Goal: Obtain resource: Download file/media

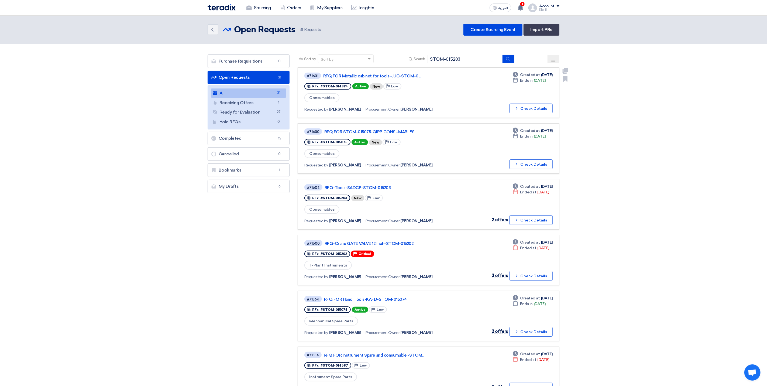
type input "STOM-015203"
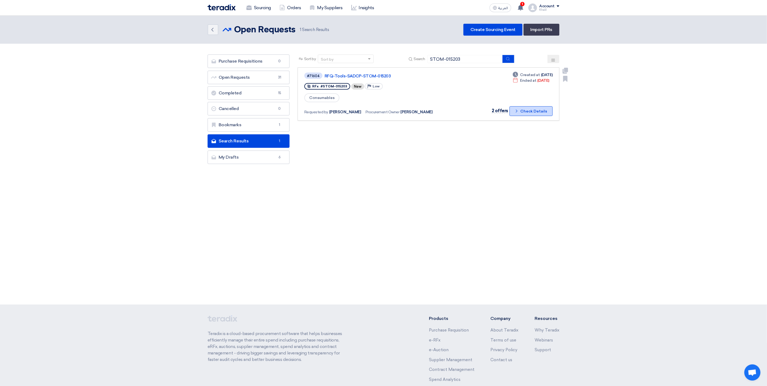
click at [519, 112] on icon "Check details" at bounding box center [516, 110] width 5 height 5
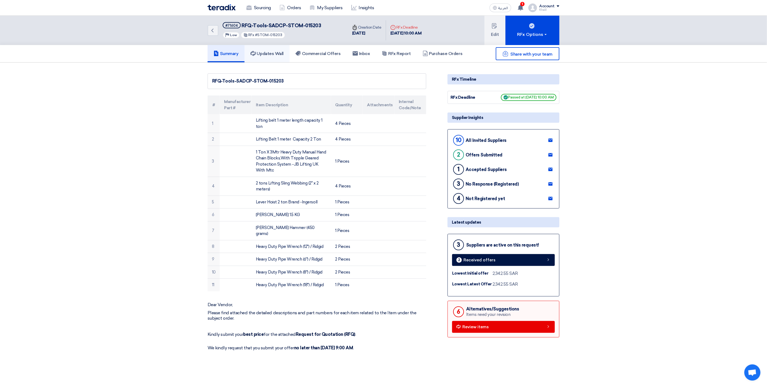
click at [278, 53] on h5 "Updates Wall" at bounding box center [266, 53] width 33 height 5
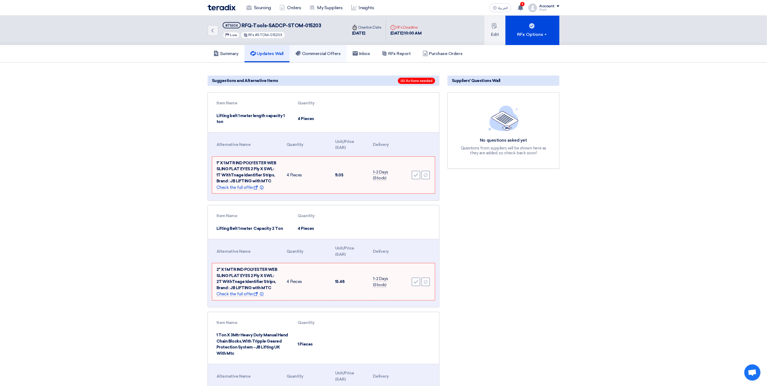
click at [325, 54] on h5 "Commercial Offers" at bounding box center [318, 53] width 45 height 5
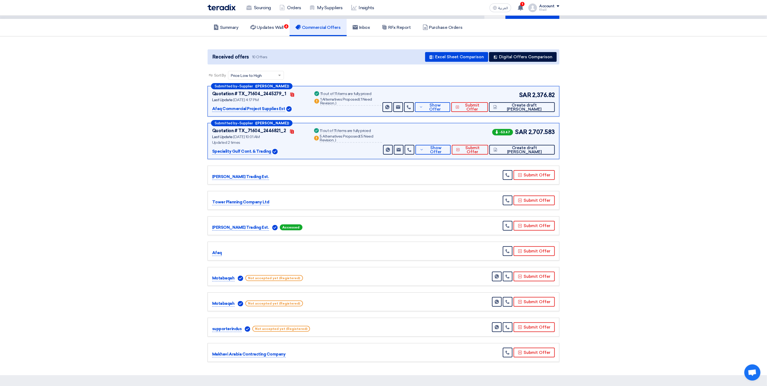
scroll to position [40, 0]
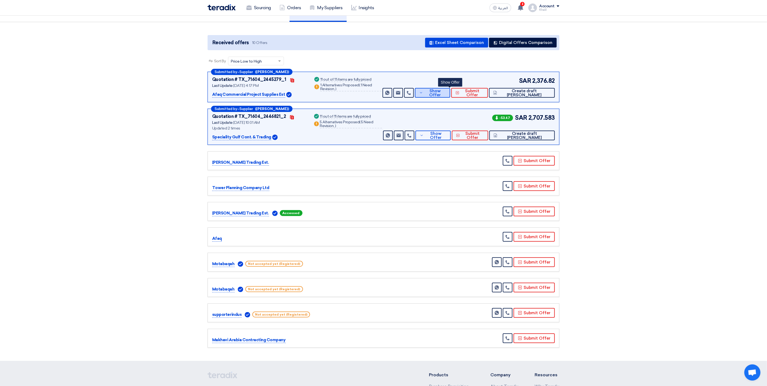
click at [441, 95] on button "Show Offer" at bounding box center [433, 93] width 36 height 10
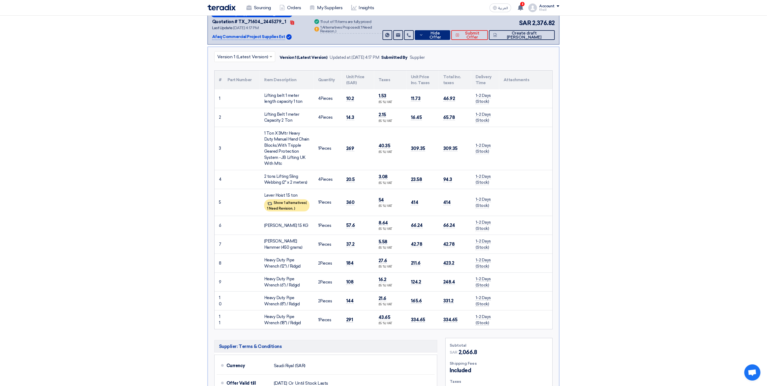
scroll to position [0, 0]
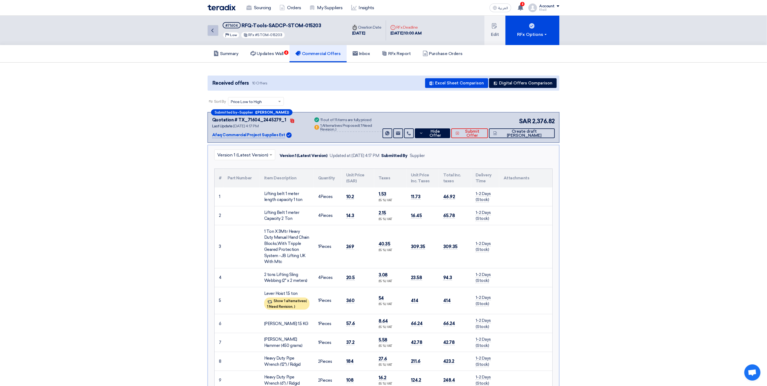
click at [214, 30] on icon "Back" at bounding box center [212, 30] width 6 height 6
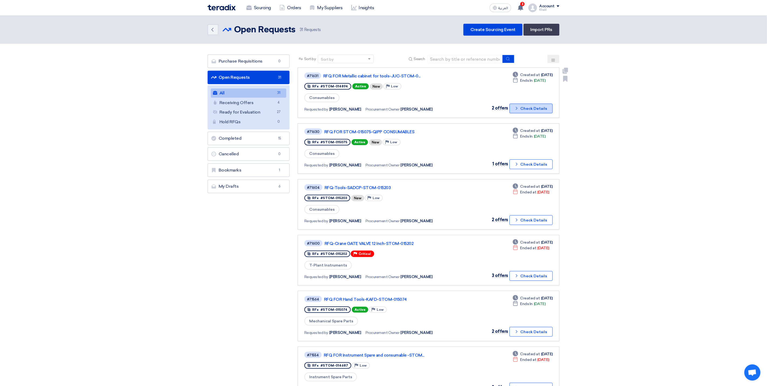
click at [519, 108] on icon "Check details" at bounding box center [516, 108] width 5 height 5
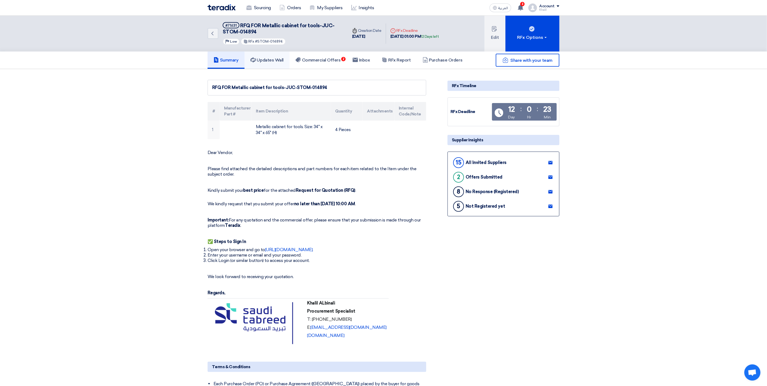
click at [282, 64] on link "Updates Wall" at bounding box center [267, 59] width 45 height 17
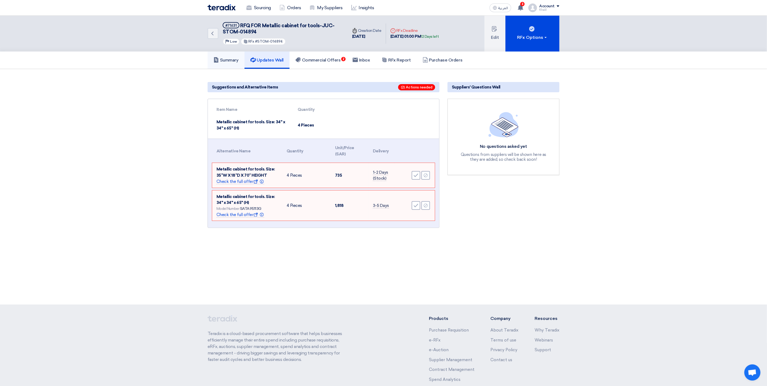
click at [232, 63] on link "Summary" at bounding box center [226, 59] width 37 height 17
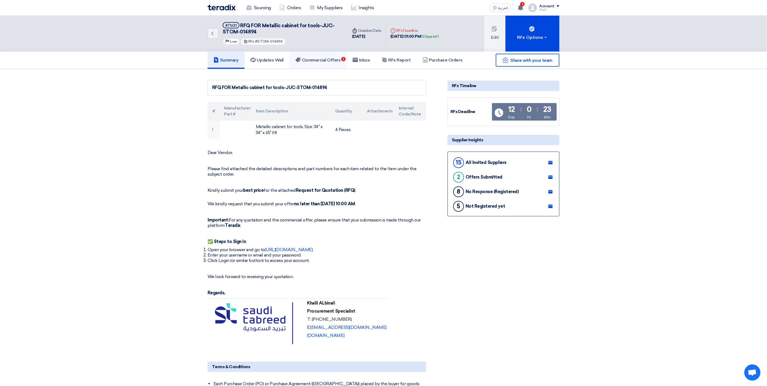
click at [338, 61] on h5 "Commercial Offers 2" at bounding box center [318, 59] width 45 height 5
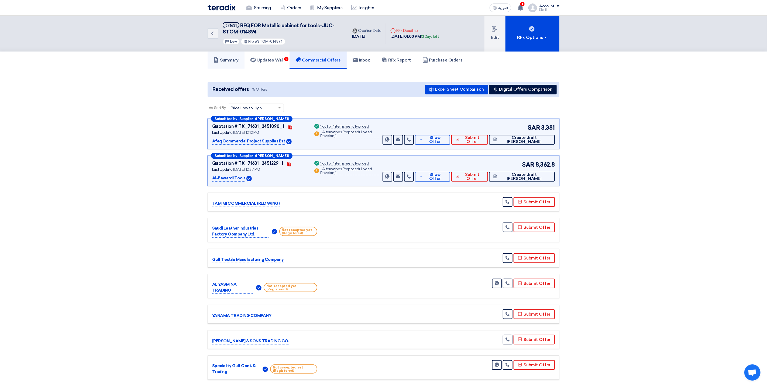
click at [229, 61] on h5 "Summary" at bounding box center [226, 59] width 25 height 5
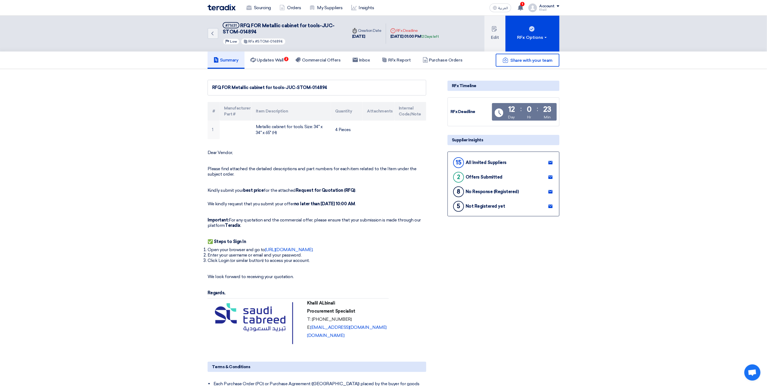
click at [227, 59] on h5 "Summary" at bounding box center [226, 59] width 25 height 5
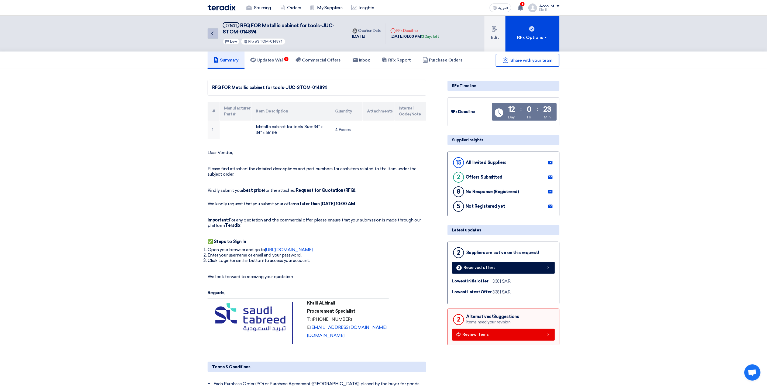
click at [214, 34] on icon "Back" at bounding box center [212, 33] width 6 height 6
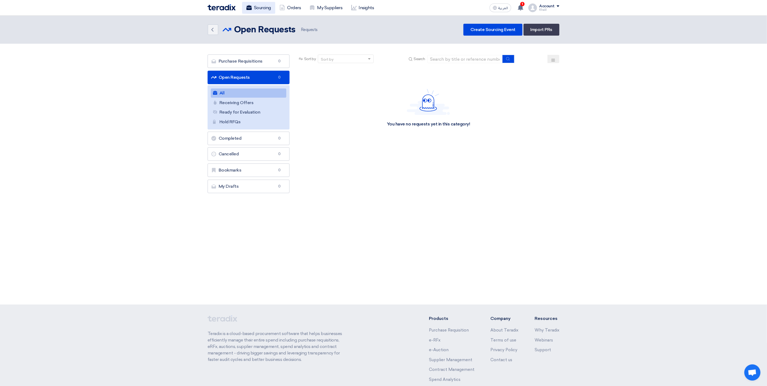
click at [266, 7] on link "Sourcing" at bounding box center [258, 8] width 33 height 12
click at [264, 92] on link "All All 31" at bounding box center [248, 92] width 75 height 9
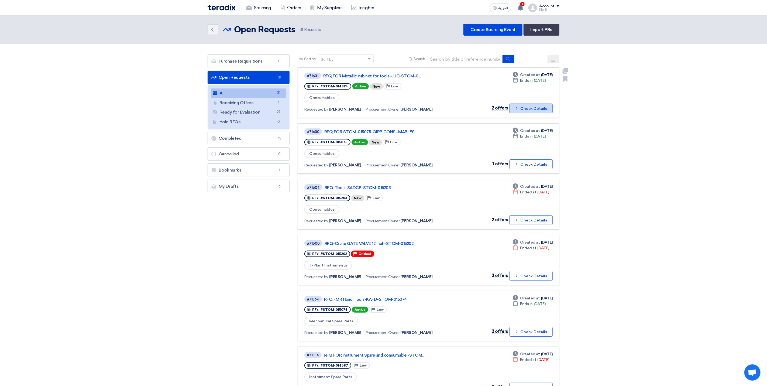
click at [521, 108] on button "Check details Check Details" at bounding box center [531, 109] width 43 height 10
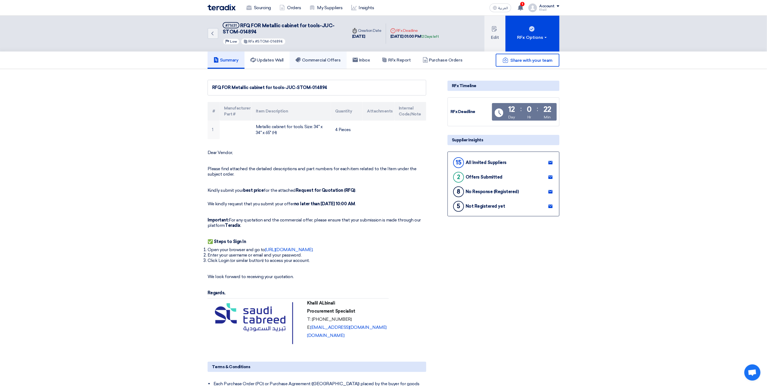
click at [334, 61] on h5 "Commercial Offers" at bounding box center [318, 59] width 45 height 5
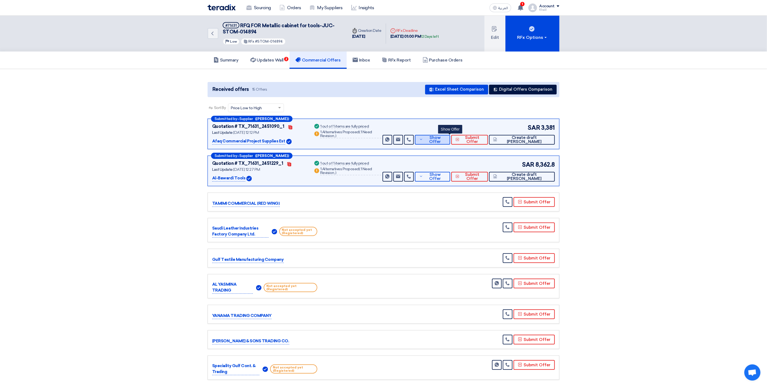
click at [441, 141] on button "Show Offer" at bounding box center [433, 140] width 36 height 10
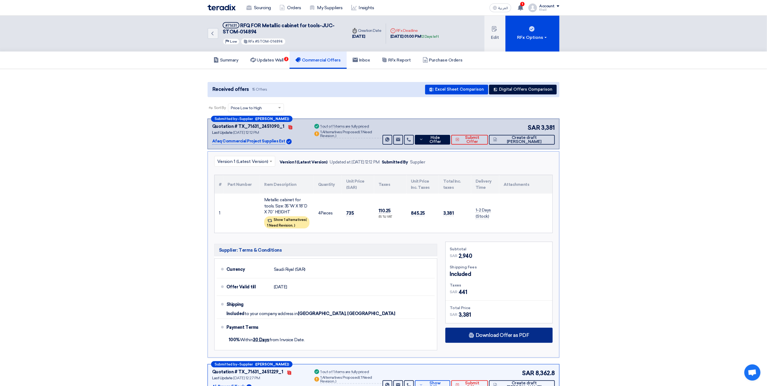
click at [493, 335] on span "Download Offer as PDF" at bounding box center [503, 335] width 54 height 5
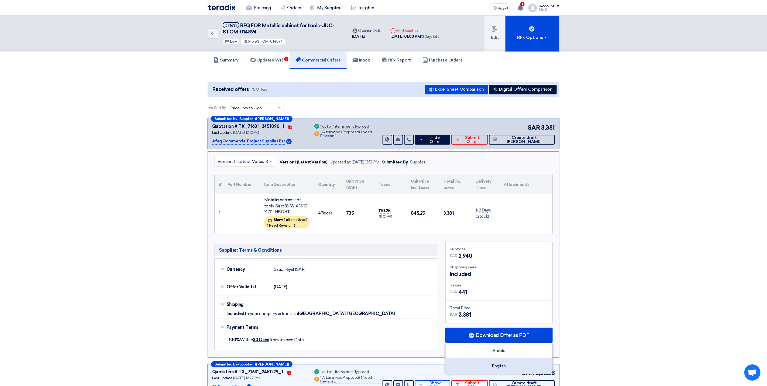
click at [507, 364] on div "English" at bounding box center [499, 365] width 107 height 15
click at [235, 59] on h5 "Summary" at bounding box center [226, 59] width 25 height 5
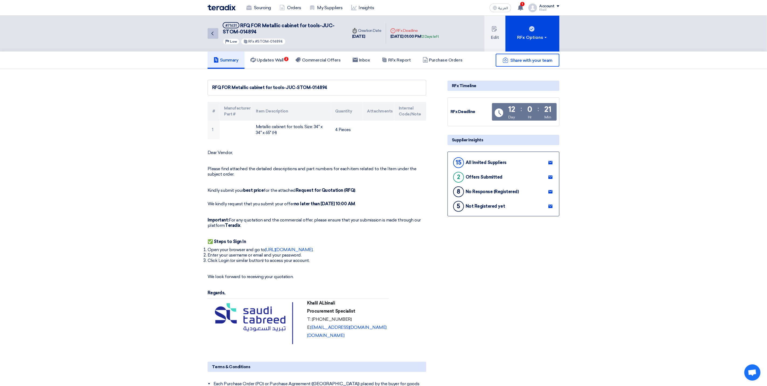
click at [213, 32] on icon "Back" at bounding box center [212, 33] width 6 height 6
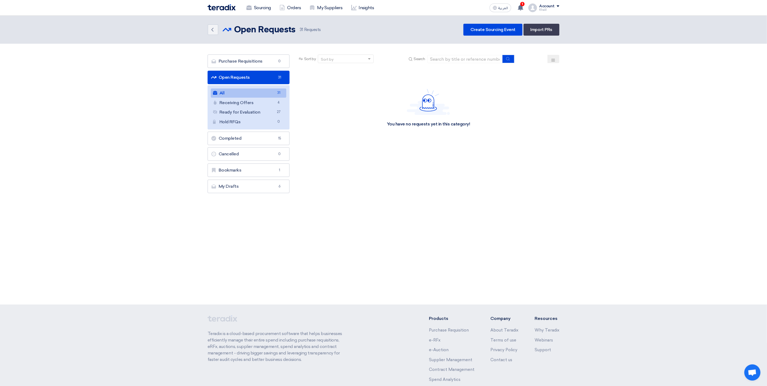
click at [260, 93] on link "All All 31" at bounding box center [248, 92] width 75 height 9
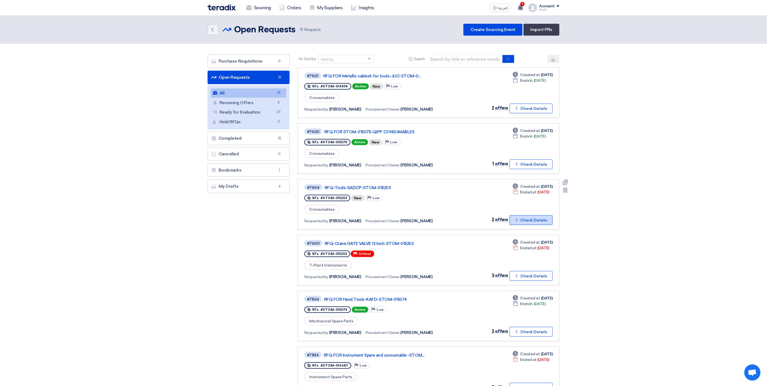
click at [519, 220] on button "Check details Check Details" at bounding box center [531, 220] width 43 height 10
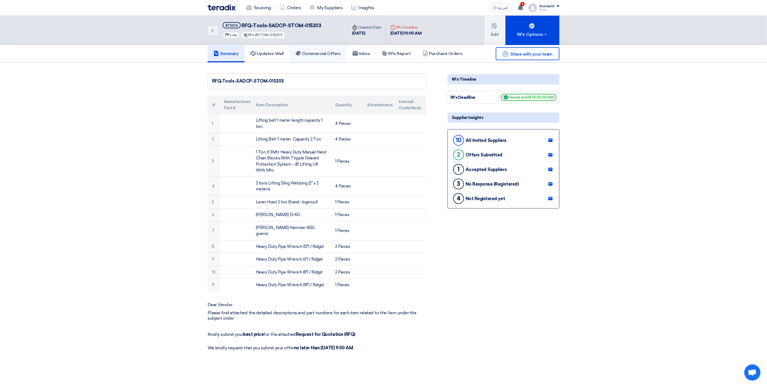
click at [306, 53] on h5 "Commercial Offers" at bounding box center [318, 53] width 45 height 5
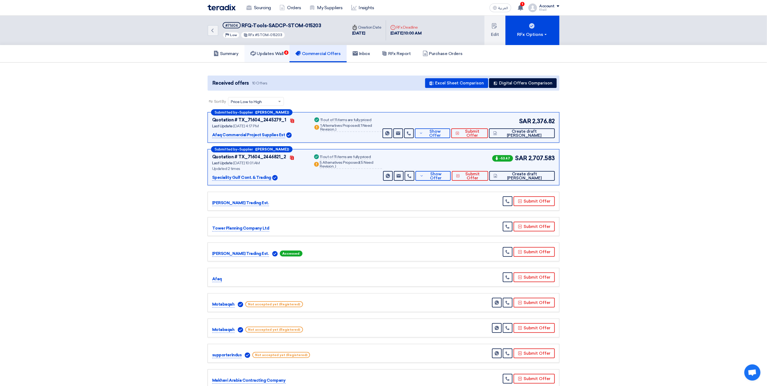
click at [276, 54] on h5 "Updates Wall 6" at bounding box center [266, 53] width 33 height 5
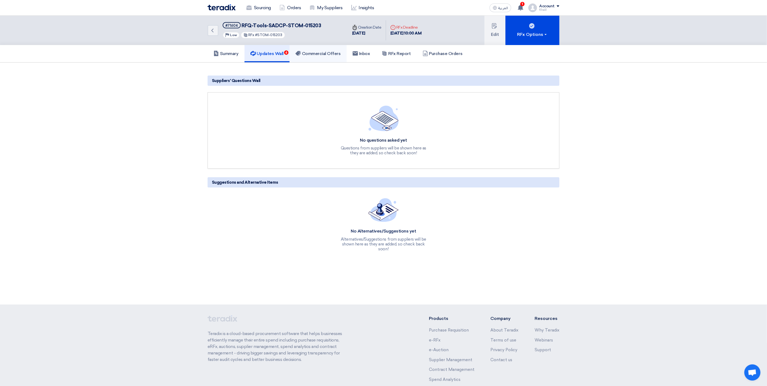
click at [320, 53] on h5 "Commercial Offers" at bounding box center [318, 53] width 45 height 5
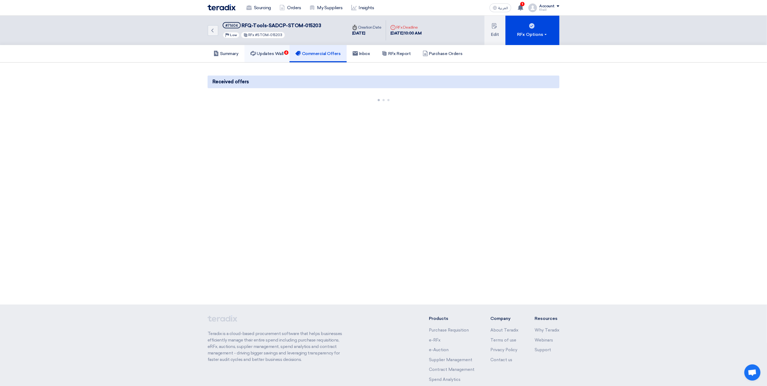
click at [278, 53] on h5 "Updates Wall 6" at bounding box center [266, 53] width 33 height 5
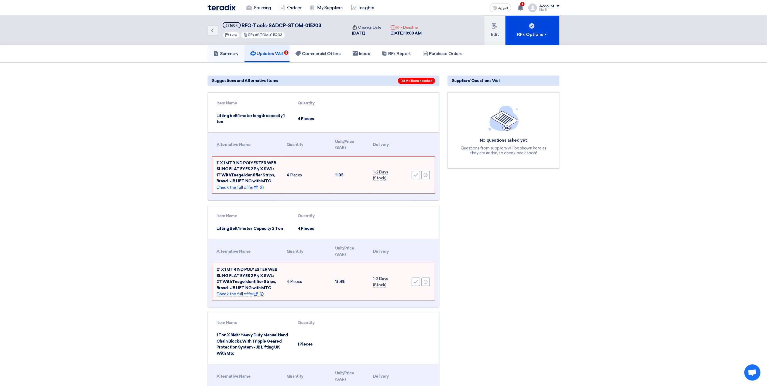
click at [237, 53] on h5 "Summary" at bounding box center [226, 53] width 25 height 5
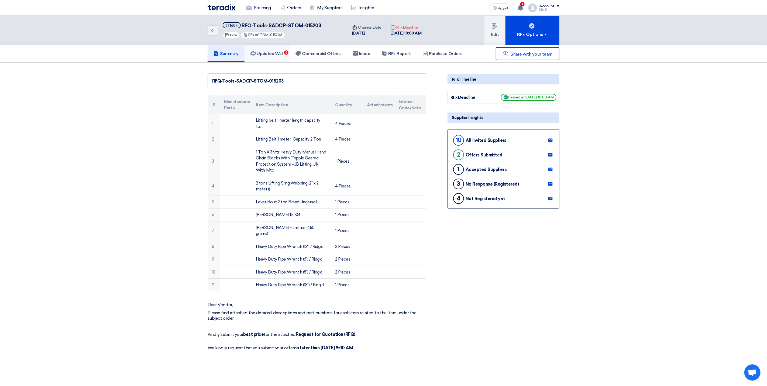
click at [267, 51] on h5 "Updates Wall 6" at bounding box center [266, 53] width 33 height 5
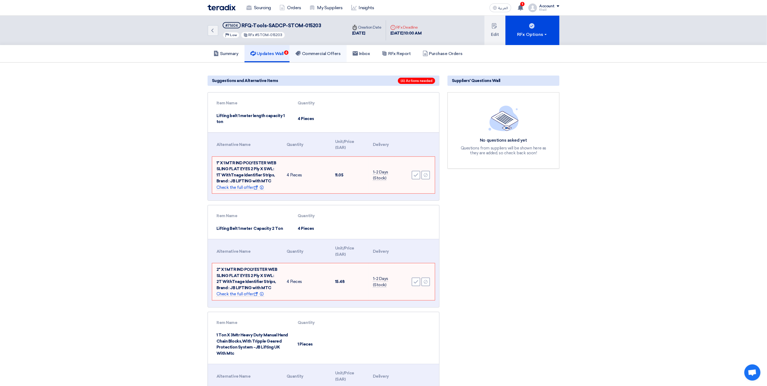
click at [316, 54] on h5 "Commercial Offers" at bounding box center [318, 53] width 45 height 5
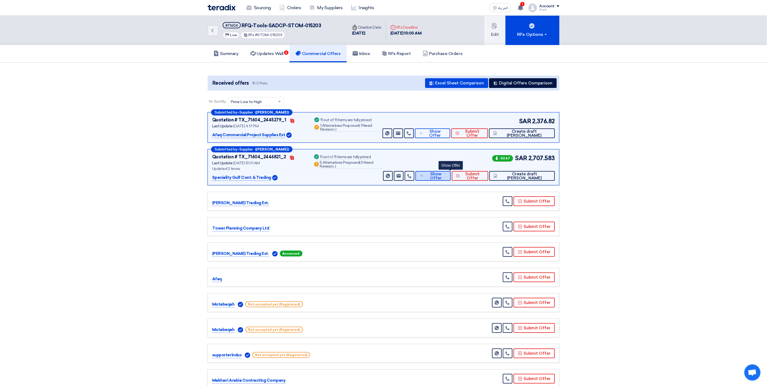
click at [446, 177] on span "Show Offer" at bounding box center [435, 176] width 21 height 8
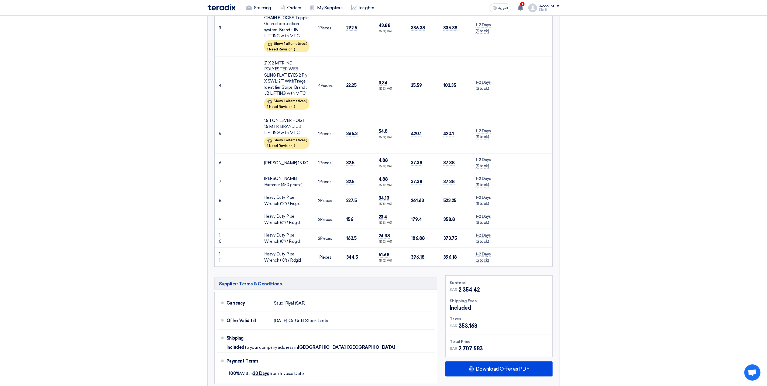
scroll to position [485, 0]
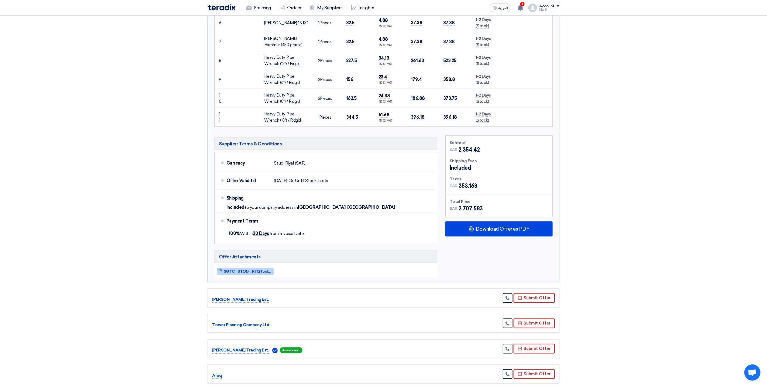
click at [248, 273] on span "SGTC_STOM_RFQToolsSADCPSTOM_1759215686651.pdf" at bounding box center [248, 271] width 49 height 4
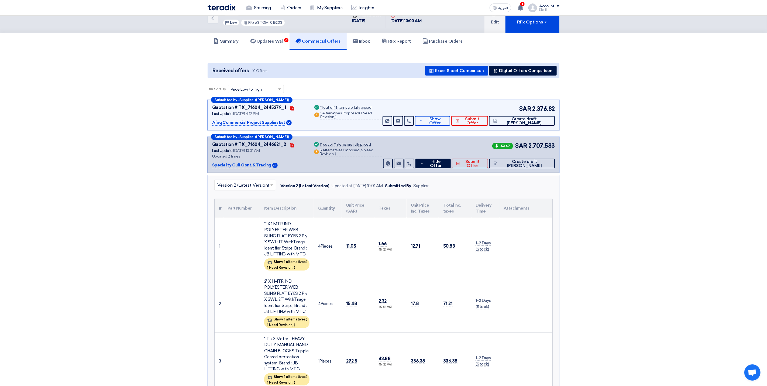
scroll to position [0, 0]
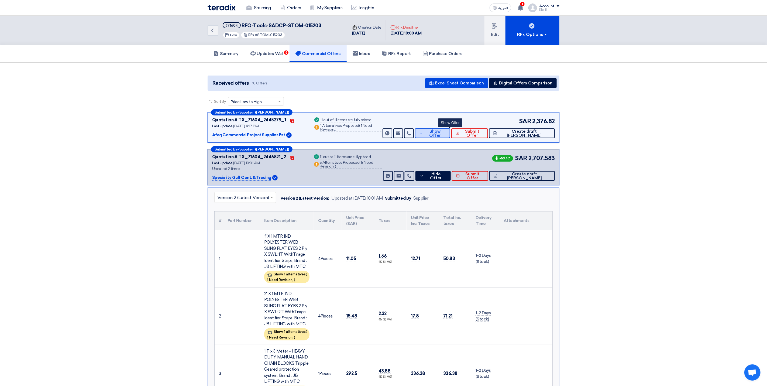
click at [445, 136] on button "Show Offer" at bounding box center [433, 133] width 36 height 10
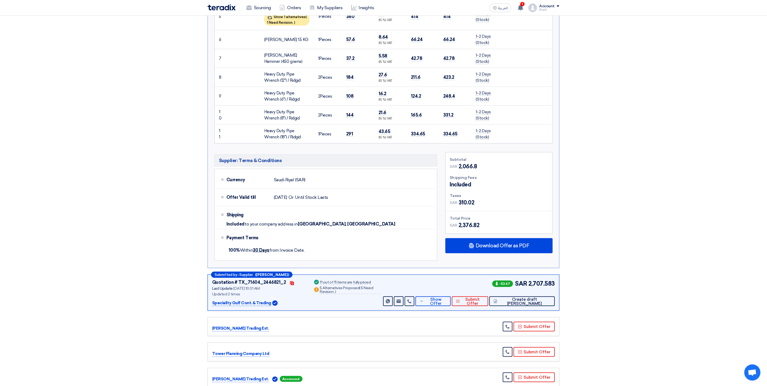
scroll to position [364, 0]
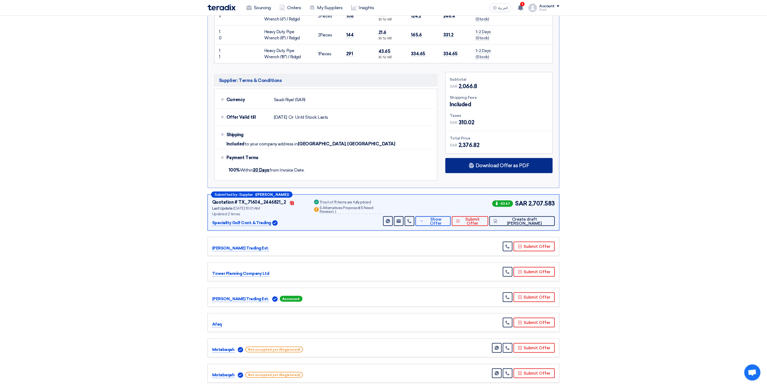
click at [484, 168] on span "Download Offer as PDF" at bounding box center [503, 165] width 54 height 5
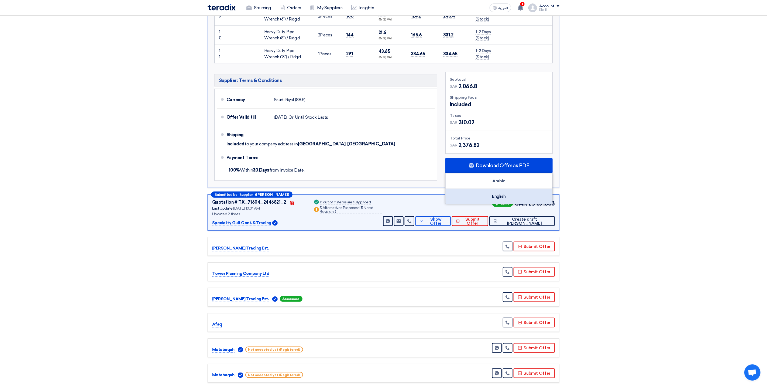
click at [498, 198] on div "English" at bounding box center [499, 196] width 107 height 15
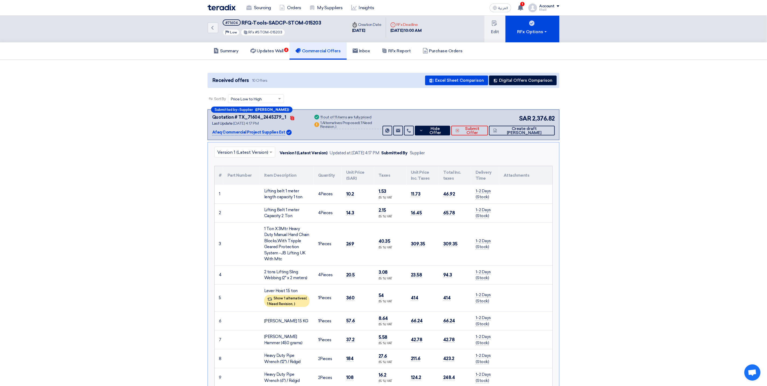
scroll to position [0, 0]
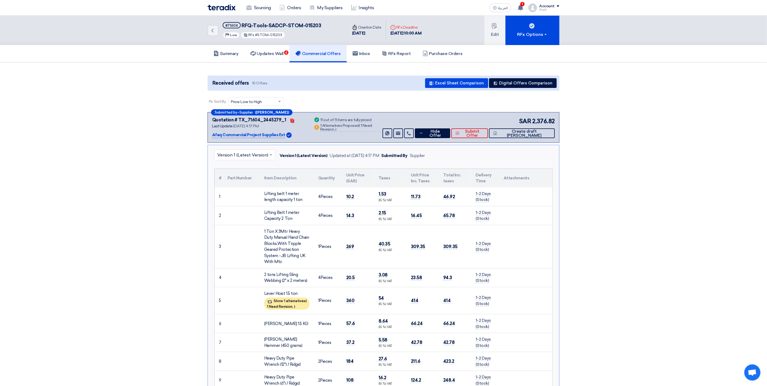
click at [307, 55] on h5 "Commercial Offers" at bounding box center [318, 53] width 45 height 5
click at [276, 59] on link "Updates Wall 6" at bounding box center [267, 53] width 45 height 17
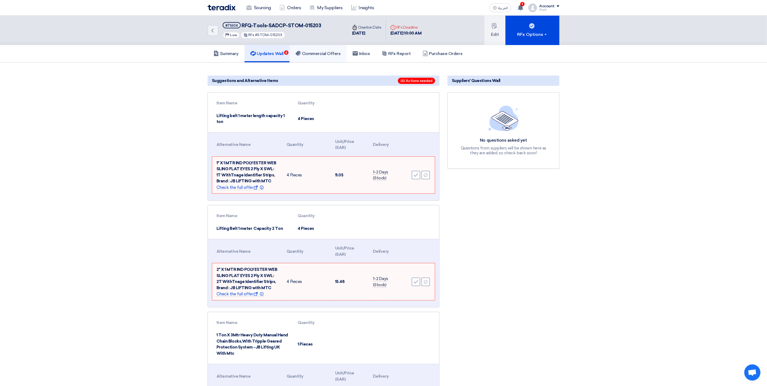
click at [315, 55] on h5 "Commercial Offers" at bounding box center [318, 53] width 45 height 5
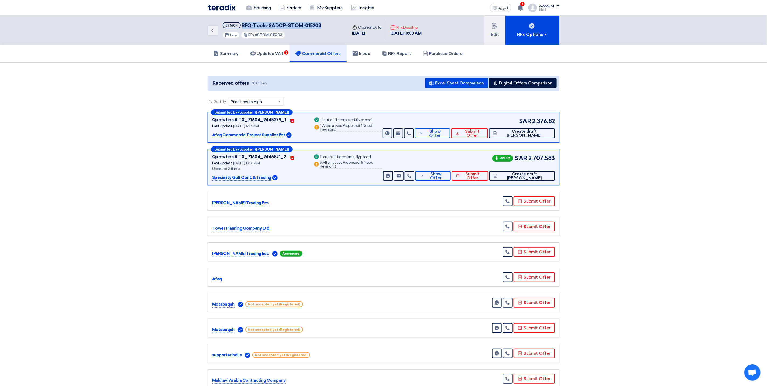
drag, startPoint x: 316, startPoint y: 25, endPoint x: 242, endPoint y: 19, distance: 73.9
click at [242, 19] on div "Back #71604 RFQ-Tools-SADCP-STOM-015203 Priority Low RFx #STOM-015203" at bounding box center [278, 30] width 140 height 29
click at [423, 132] on icon at bounding box center [421, 133] width 4 height 4
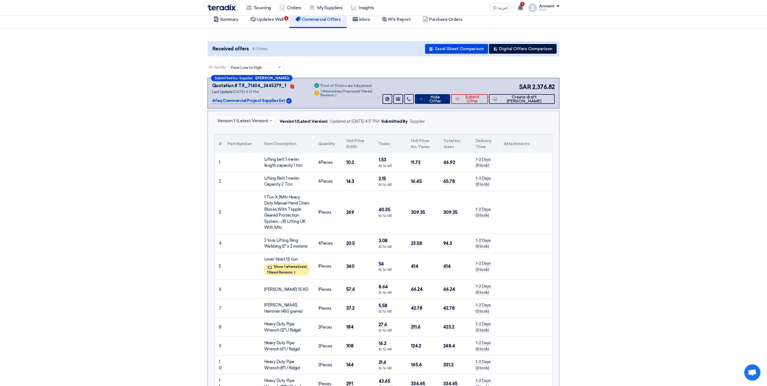
scroll to position [121, 0]
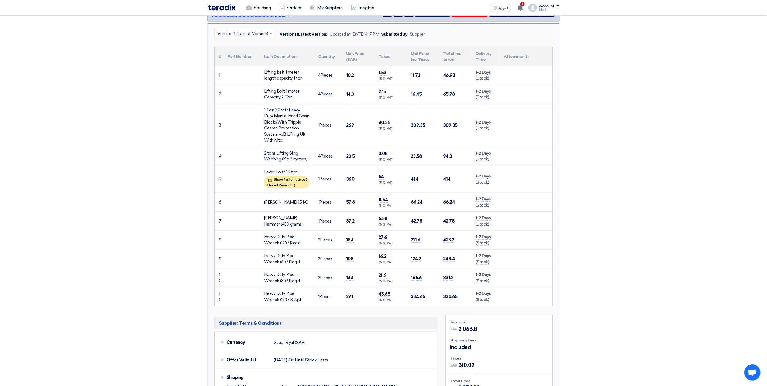
drag, startPoint x: 264, startPoint y: 169, endPoint x: 303, endPoint y: 174, distance: 39.1
click at [303, 174] on td "Lever Hoist 1.5 ton Show 1 alternatives ( 1 Need Revision, )" at bounding box center [287, 179] width 54 height 27
copy div "Lever Hoist 1.5 ton"
